Goal: Task Accomplishment & Management: Manage account settings

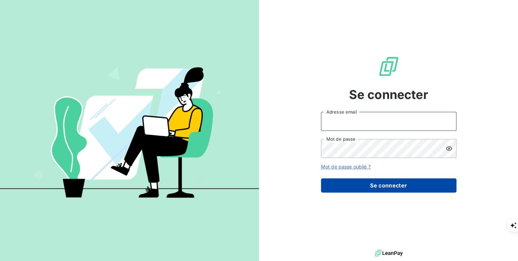
type input "[PERSON_NAME][EMAIL_ADDRESS][PERSON_NAME][DOMAIN_NAME]"
click at [404, 183] on button "Se connecter" at bounding box center [389, 185] width 136 height 14
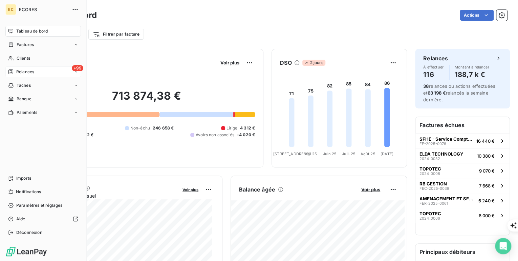
click at [18, 70] on span "Relances" at bounding box center [25, 72] width 18 height 6
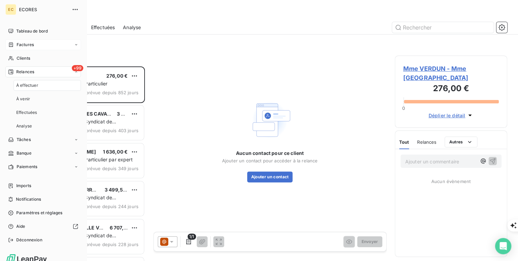
scroll to position [190, 108]
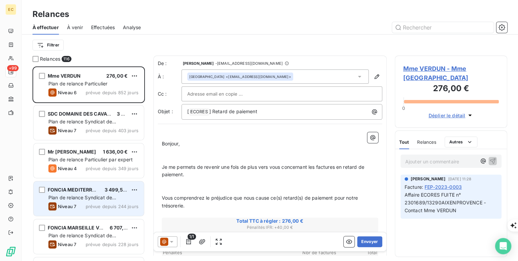
click at [101, 205] on span "prévue depuis 244 jours" at bounding box center [112, 206] width 53 height 5
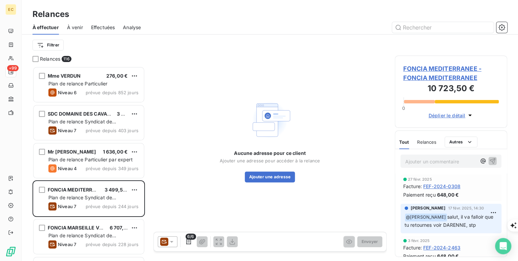
click at [438, 70] on span "FONCIA MEDITERRANEE - FONCIA MEDITERRANEE" at bounding box center [452, 73] width 96 height 18
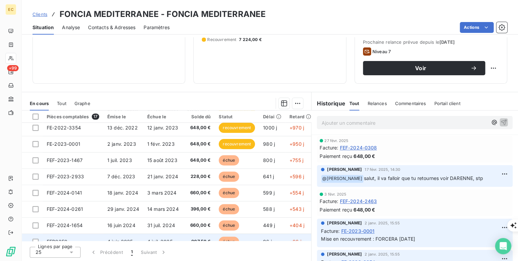
scroll to position [161, 0]
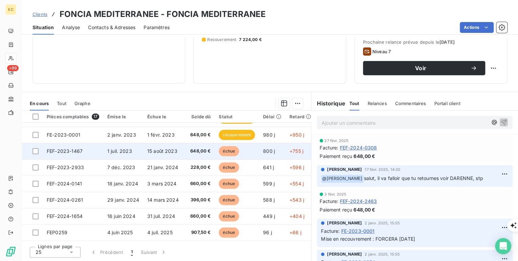
click at [207, 149] on span "648,00 €" at bounding box center [199, 151] width 24 height 7
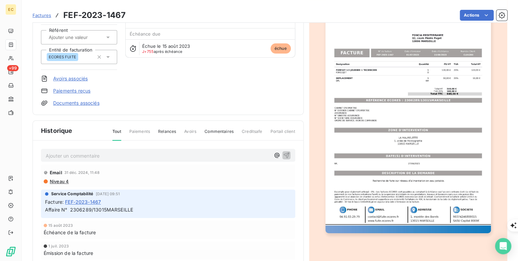
scroll to position [40, 0]
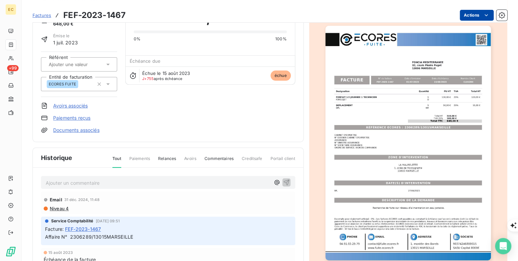
click at [470, 19] on html "EC +99 Factures FEF-2023-1467 Actions FONCIA MEDITERRANEE FONCIA MEDITERRANEE M…" at bounding box center [259, 266] width 518 height 533
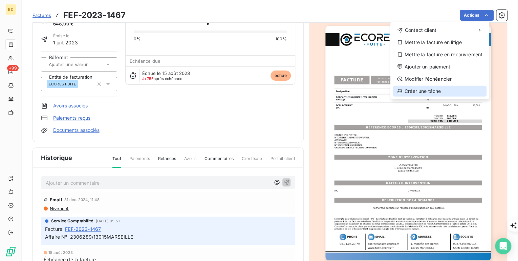
click at [439, 94] on div "Créer une tâche" at bounding box center [440, 91] width 94 height 11
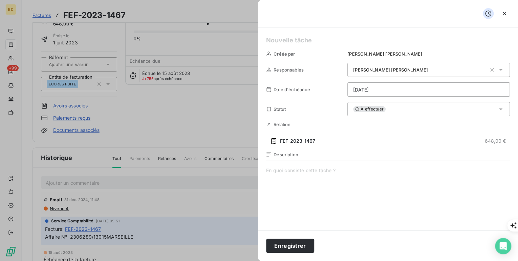
click at [498, 109] on icon at bounding box center [501, 109] width 7 height 7
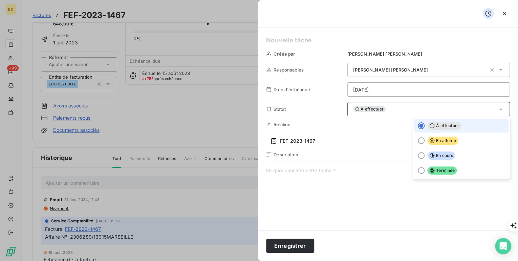
click at [500, 109] on icon at bounding box center [501, 108] width 3 height 1
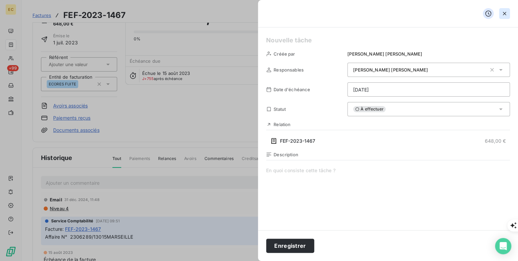
click at [503, 15] on icon "button" at bounding box center [505, 13] width 7 height 7
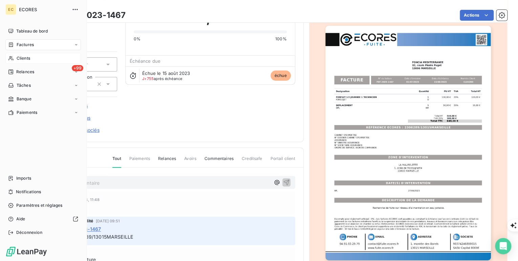
click at [33, 60] on div "Clients" at bounding box center [43, 58] width 76 height 11
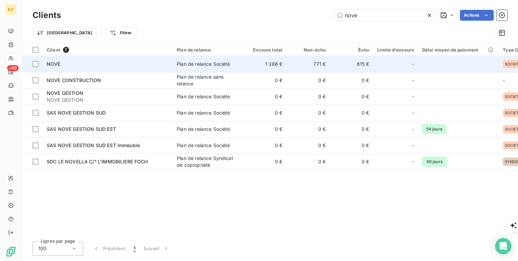
type input "nove"
click at [111, 63] on div "NOVE" at bounding box center [108, 64] width 122 height 7
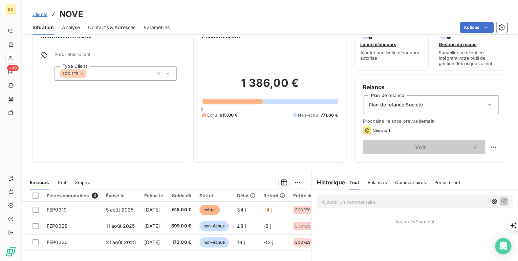
scroll to position [27, 0]
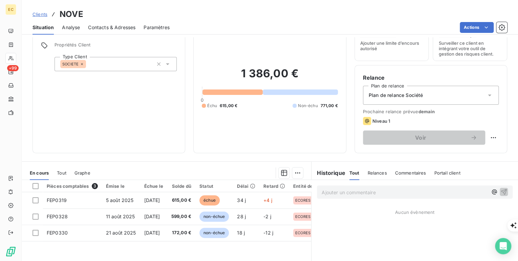
click at [331, 195] on p "Ajouter un commentaire ﻿" at bounding box center [405, 192] width 166 height 8
click at [502, 189] on icon "button" at bounding box center [505, 192] width 6 height 6
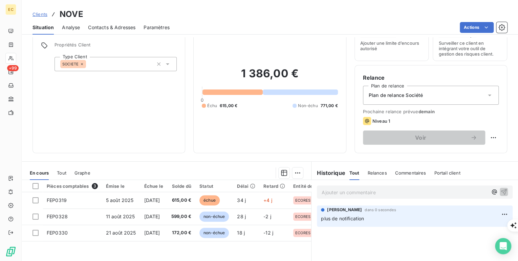
click at [413, 99] on div "Plan de relance Société" at bounding box center [431, 95] width 136 height 19
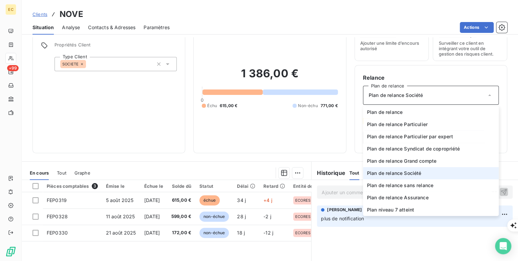
click at [173, 129] on div "Informations client Propriétés Client Type Client SOCIETE" at bounding box center [109, 83] width 153 height 139
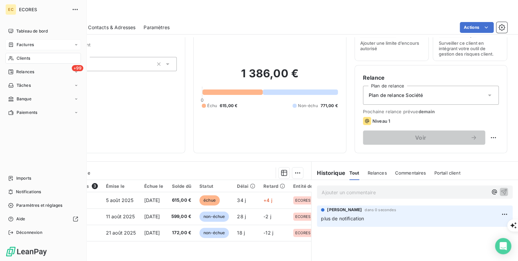
drag, startPoint x: 30, startPoint y: 46, endPoint x: 53, endPoint y: 47, distance: 22.0
click at [30, 46] on span "Factures" at bounding box center [25, 45] width 17 height 6
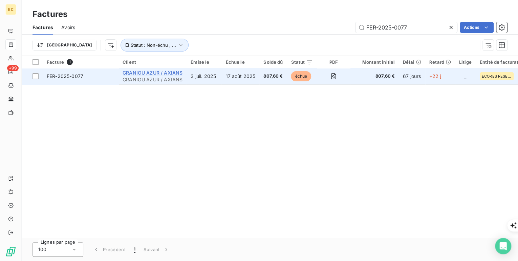
type input "FER-2025-0077"
click at [165, 74] on span "GRANIOU AZUR / AXIANS" at bounding box center [153, 73] width 60 height 6
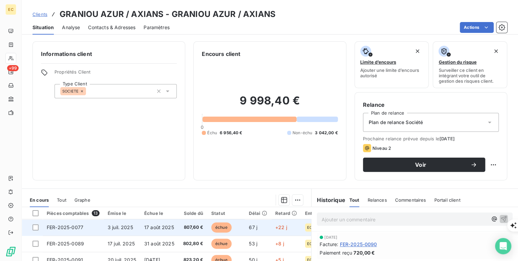
click at [125, 231] on td "3 juil. 2025" at bounding box center [122, 227] width 37 height 16
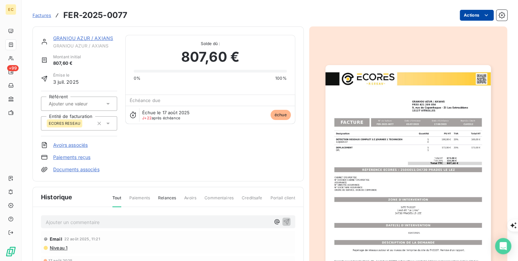
click at [489, 16] on html "EC +99 Factures FER-2025-0077 Actions GRANIOU AZUR / AXIANS GRANIOU AZUR / AXIA…" at bounding box center [259, 266] width 518 height 533
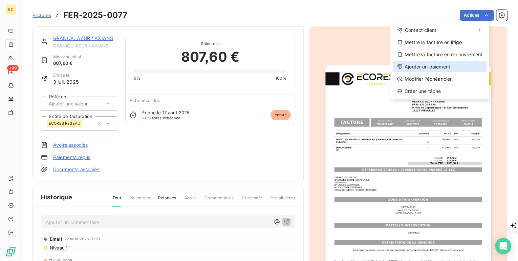
click at [458, 64] on div "Ajouter un paiement" at bounding box center [440, 66] width 94 height 11
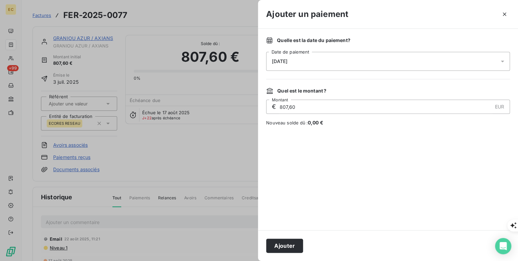
click at [288, 61] on span "[DATE]" at bounding box center [280, 61] width 16 height 5
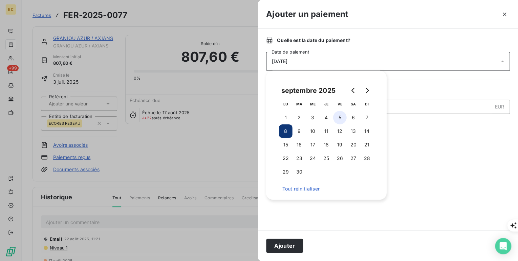
click at [338, 117] on button "5" at bounding box center [340, 118] width 14 height 14
click at [294, 243] on button "Ajouter" at bounding box center [284, 246] width 37 height 14
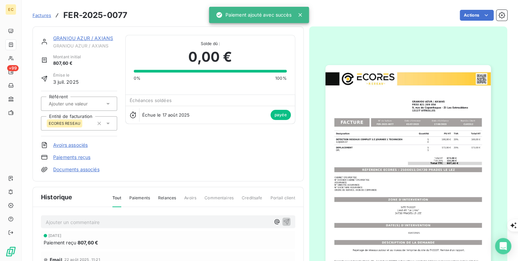
click at [64, 38] on link "GRANIOU AZUR / AXIANS" at bounding box center [83, 38] width 60 height 6
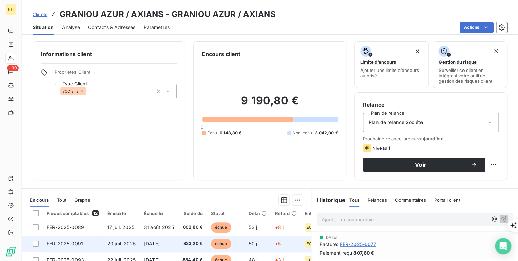
click at [73, 244] on span "FER-2025-0091" at bounding box center [65, 244] width 36 height 6
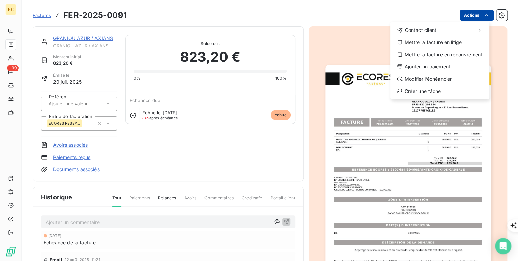
click at [467, 14] on html "EC +99 Factures FER-2025-0091 Actions Contact client Mettre la facture en litig…" at bounding box center [259, 266] width 518 height 533
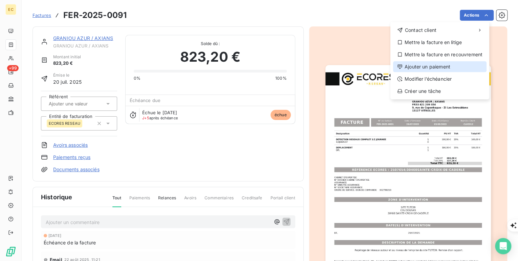
click at [462, 62] on div "Ajouter un paiement" at bounding box center [440, 66] width 94 height 11
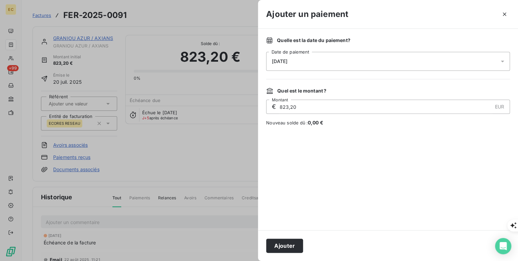
click at [313, 61] on div "[DATE]" at bounding box center [388, 61] width 244 height 19
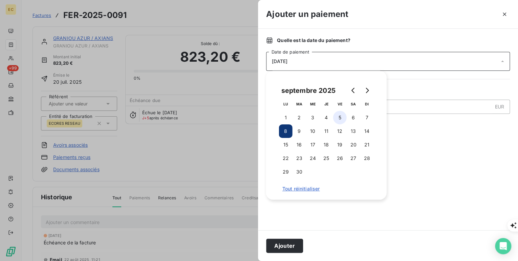
click at [342, 119] on button "5" at bounding box center [340, 118] width 14 height 14
click at [285, 252] on button "Ajouter" at bounding box center [284, 246] width 37 height 14
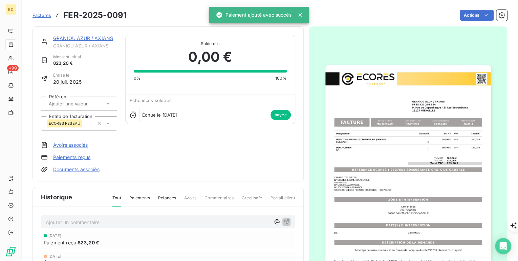
click at [42, 15] on span "Factures" at bounding box center [42, 15] width 19 height 5
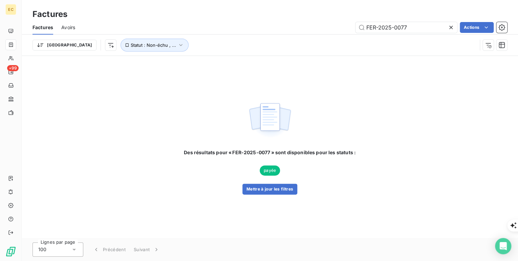
drag, startPoint x: 410, startPoint y: 28, endPoint x: 340, endPoint y: 27, distance: 69.8
click at [340, 27] on div "FER-2025-0077 Actions" at bounding box center [295, 27] width 424 height 11
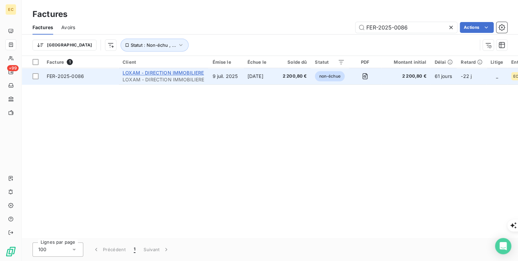
type input "FER-2025-0086"
click at [171, 70] on span "LOXAM - DIRECTION IMMOBILIERE" at bounding box center [163, 73] width 81 height 6
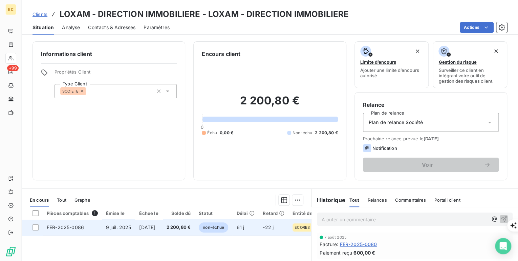
click at [151, 227] on span "[DATE]" at bounding box center [147, 227] width 16 height 6
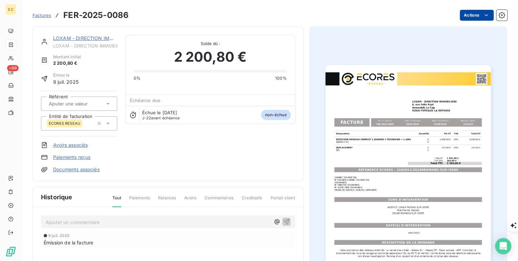
click at [470, 14] on html "EC +99 Factures FER-2025-0086 Actions LOXAM - DIRECTION IMMOBILIERE LOXAM - DIR…" at bounding box center [259, 266] width 518 height 533
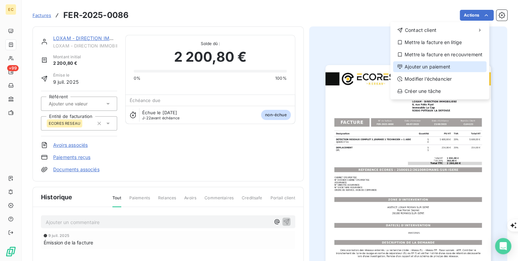
click at [455, 66] on div "Ajouter un paiement" at bounding box center [440, 66] width 94 height 11
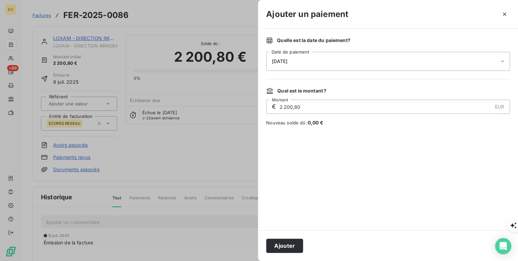
click at [305, 63] on div "[DATE]" at bounding box center [388, 61] width 244 height 19
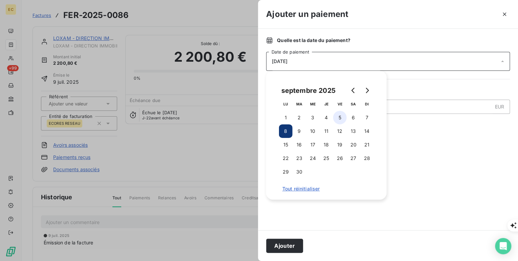
click at [342, 115] on button "5" at bounding box center [340, 118] width 14 height 14
click at [289, 244] on button "Ajouter" at bounding box center [284, 246] width 37 height 14
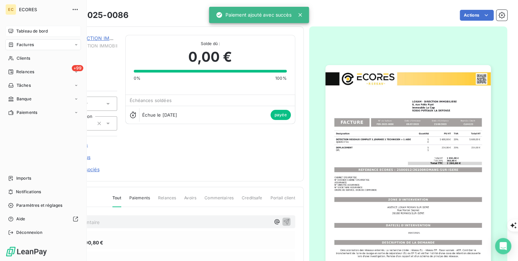
click at [14, 33] on div "Tableau de bord" at bounding box center [43, 31] width 76 height 11
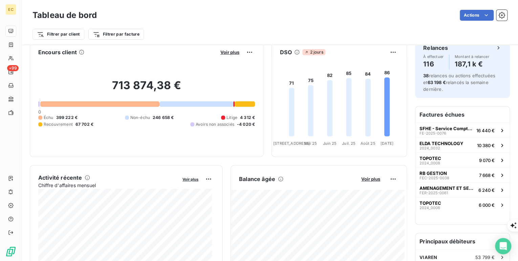
scroll to position [27, 0]
